Goal: Check status: Check status

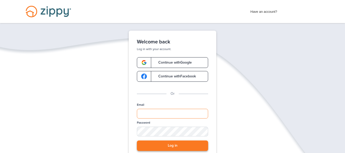
type input "**********"
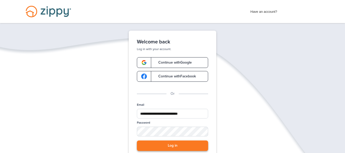
click at [186, 143] on button "Log in" at bounding box center [172, 145] width 71 height 10
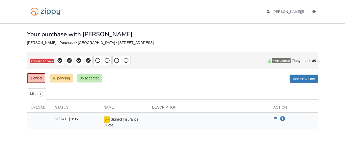
click at [275, 118] on icon "View Signed Insurance Quote" at bounding box center [276, 118] width 4 height 4
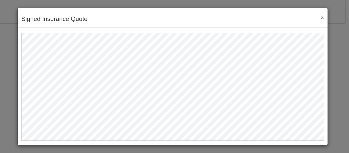
click at [321, 17] on button "×" at bounding box center [321, 17] width 6 height 5
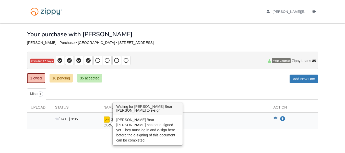
click at [107, 120] on img at bounding box center [107, 119] width 6 height 6
click at [107, 121] on img at bounding box center [107, 119] width 6 height 6
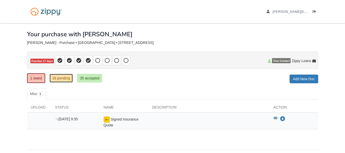
click at [64, 76] on link "16 pending" at bounding box center [61, 78] width 23 height 9
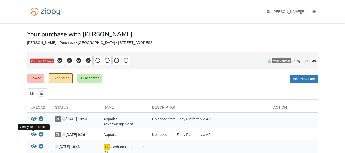
click at [33, 133] on icon "View Appraisal" at bounding box center [34, 134] width 6 height 5
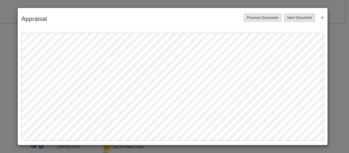
click at [324, 17] on div "Appraisal Save Cancel Previous Document Next Document ×" at bounding box center [173, 18] width 310 height 20
click at [323, 17] on button "×" at bounding box center [321, 17] width 6 height 9
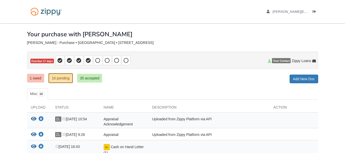
click at [114, 124] on span "Appraisal Acknowledgement" at bounding box center [118, 121] width 29 height 9
click at [33, 119] on icon "View Appraisal Acknowledgement" at bounding box center [34, 118] width 6 height 5
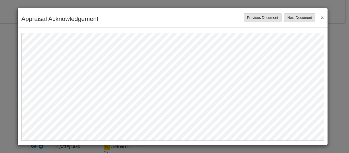
click at [322, 17] on button "×" at bounding box center [321, 17] width 6 height 9
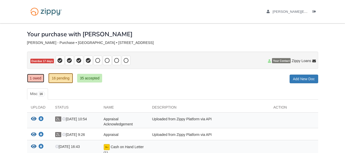
click at [39, 79] on link "1 owed" at bounding box center [35, 78] width 17 height 9
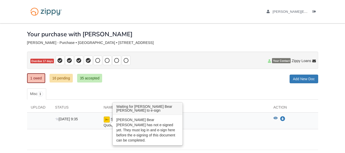
click at [106, 120] on img at bounding box center [107, 119] width 6 height 6
